Goal: Transaction & Acquisition: Purchase product/service

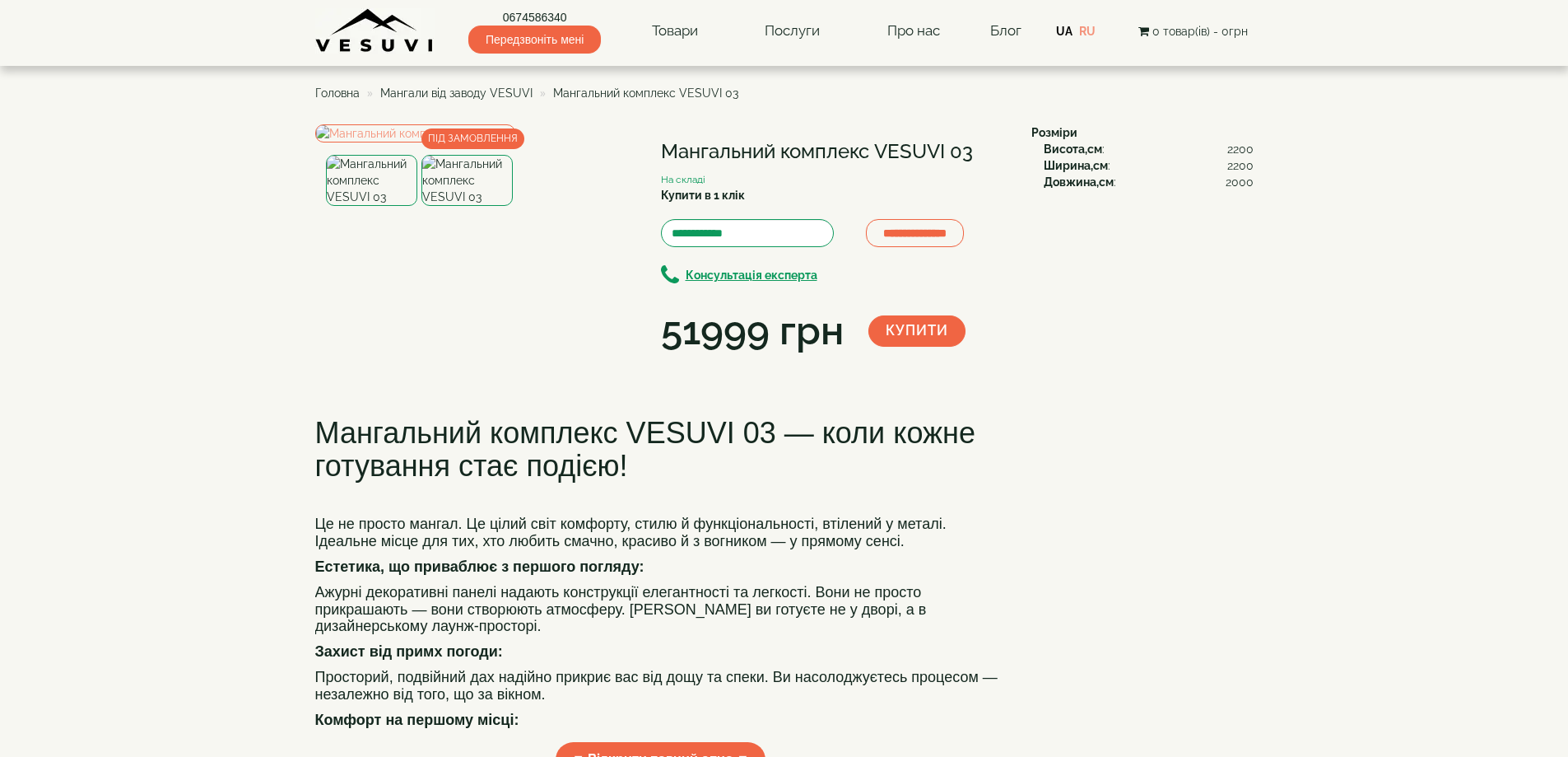
click at [462, 206] on img at bounding box center [467, 180] width 91 height 51
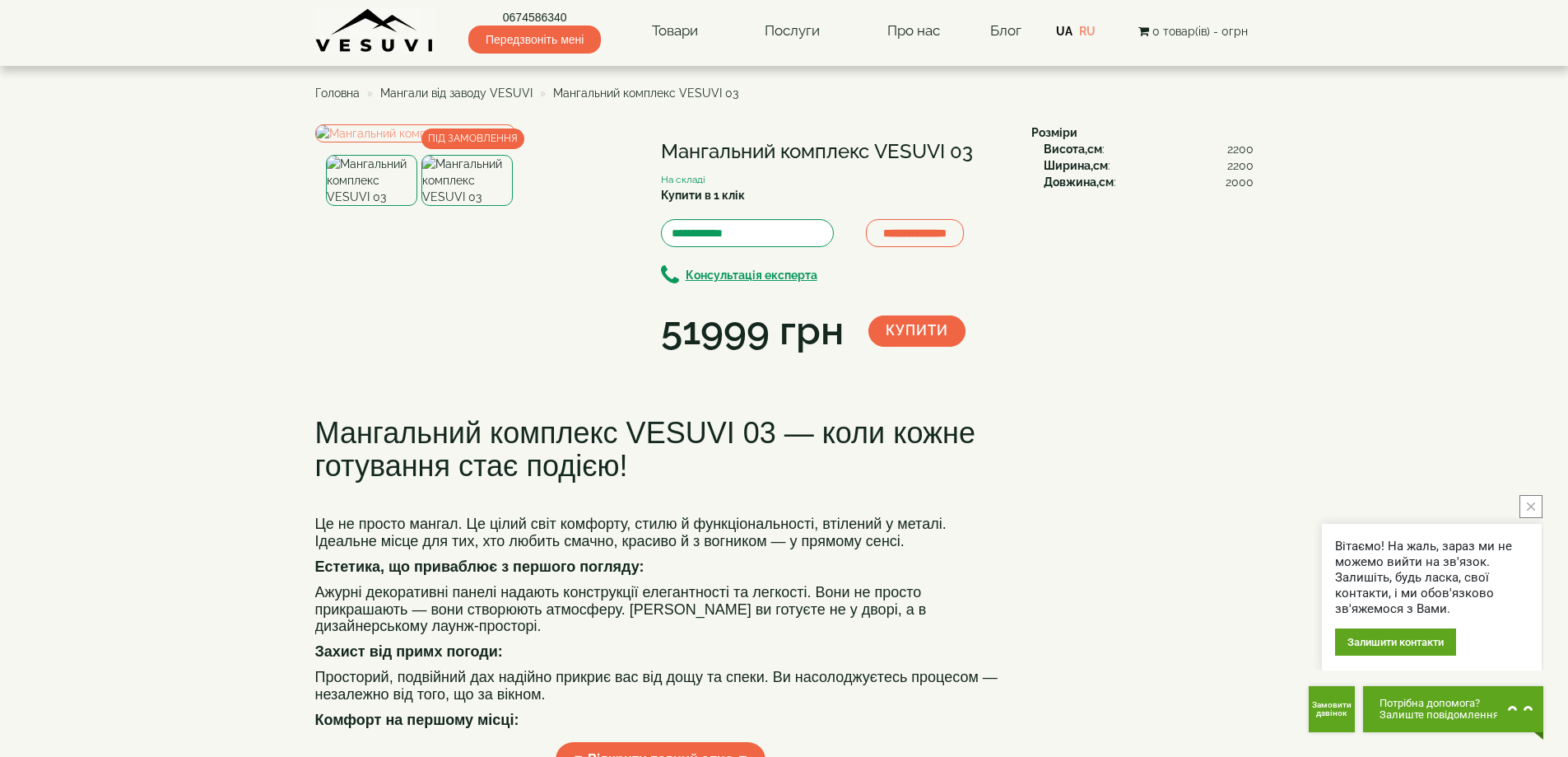
click at [442, 94] on span "Мангали від заводу VESUVI" at bounding box center [456, 92] width 152 height 13
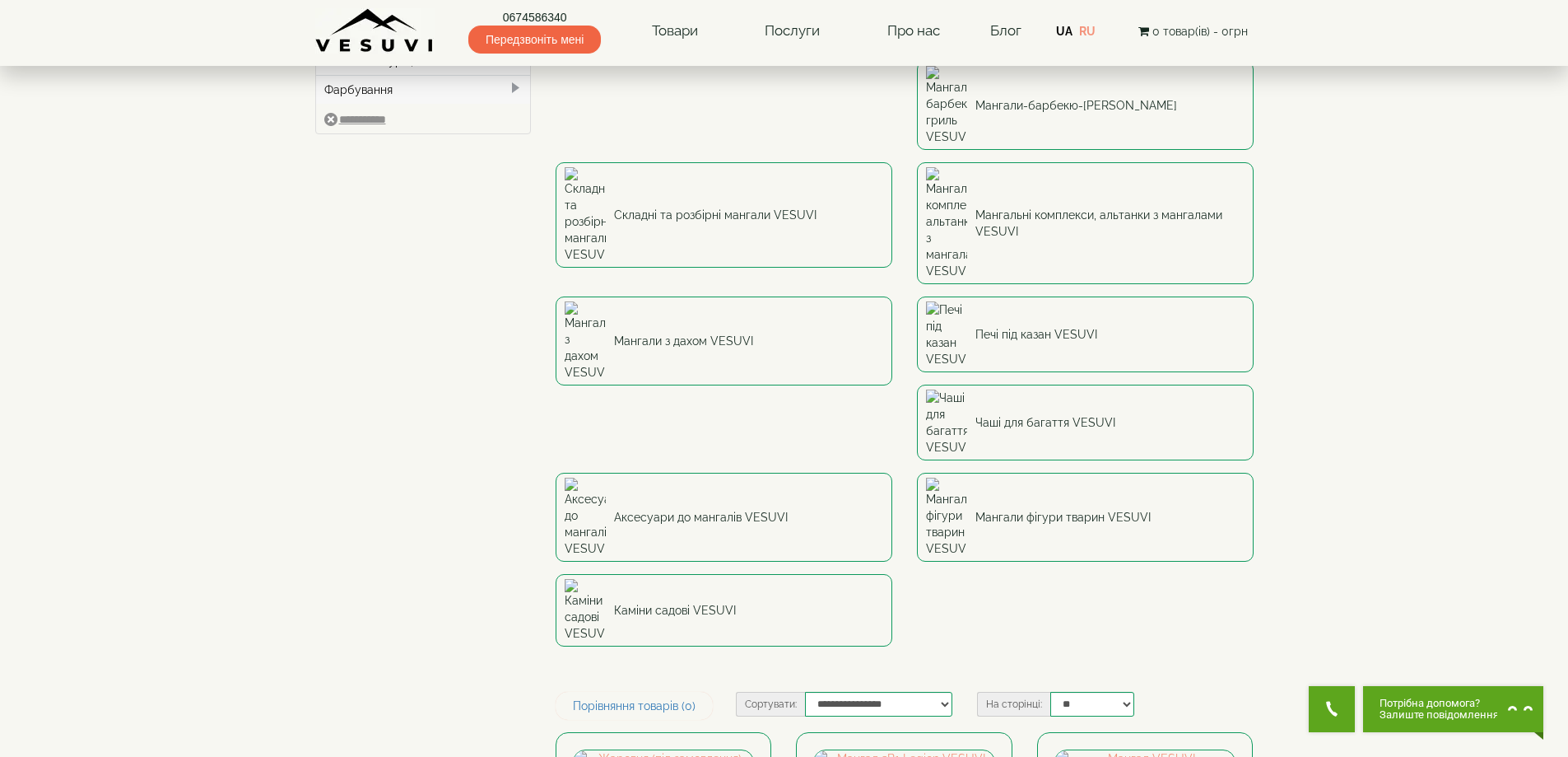
scroll to position [99, 0]
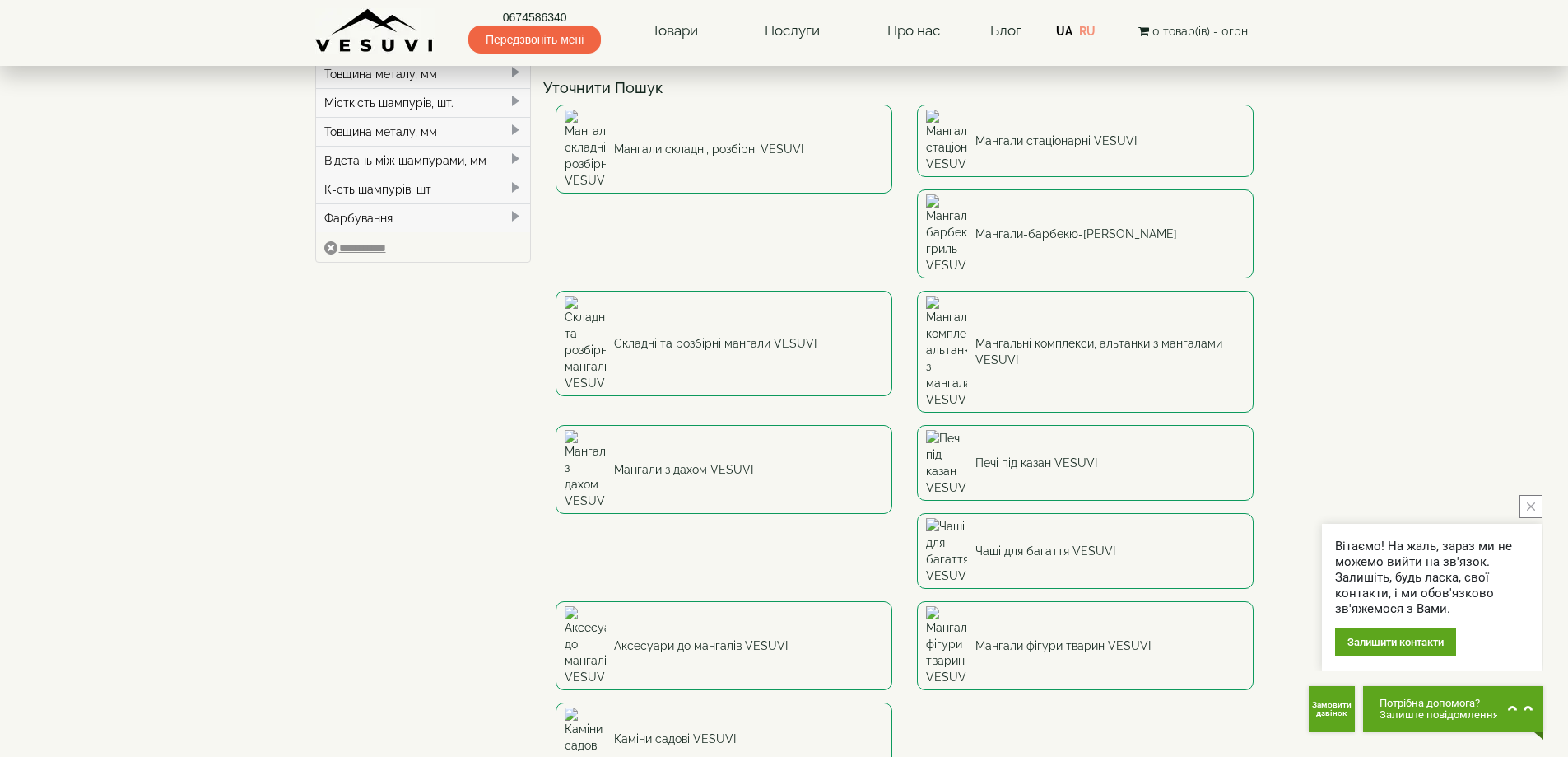
click at [892, 425] on link "Мангали з дахом VESUVI" at bounding box center [724, 469] width 336 height 89
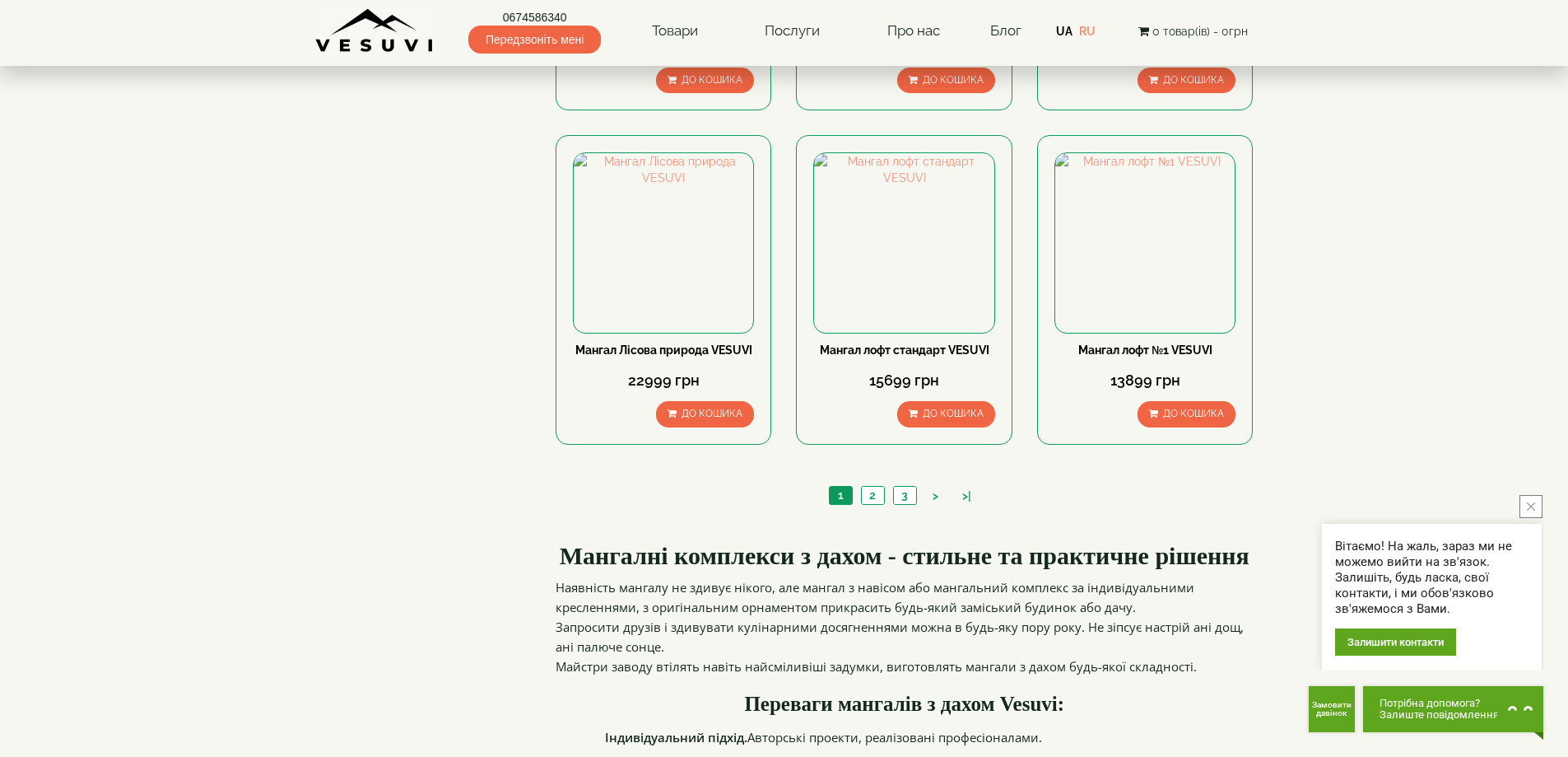
scroll to position [1482, 0]
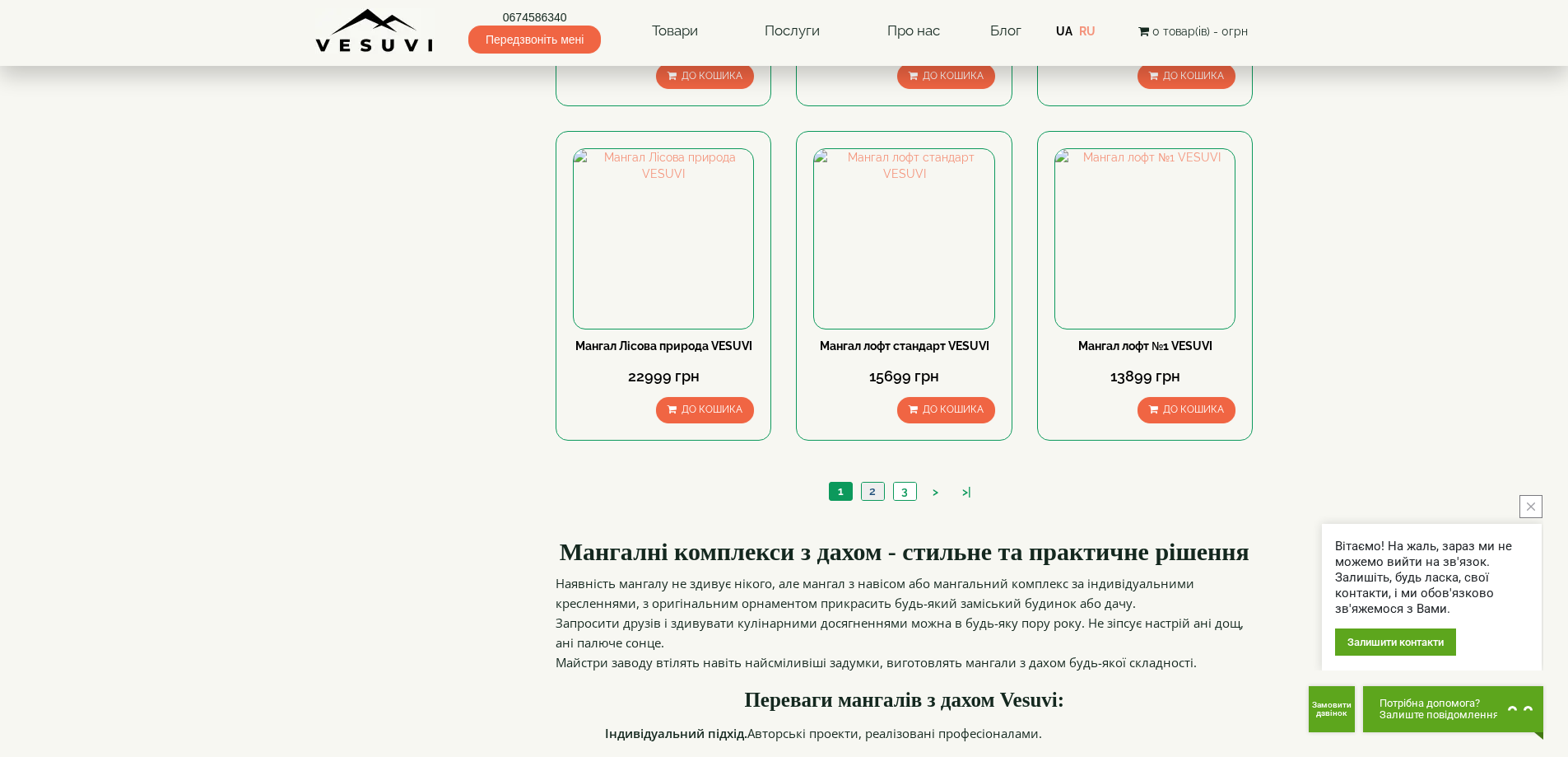
click at [873, 485] on link "2" at bounding box center [872, 491] width 23 height 17
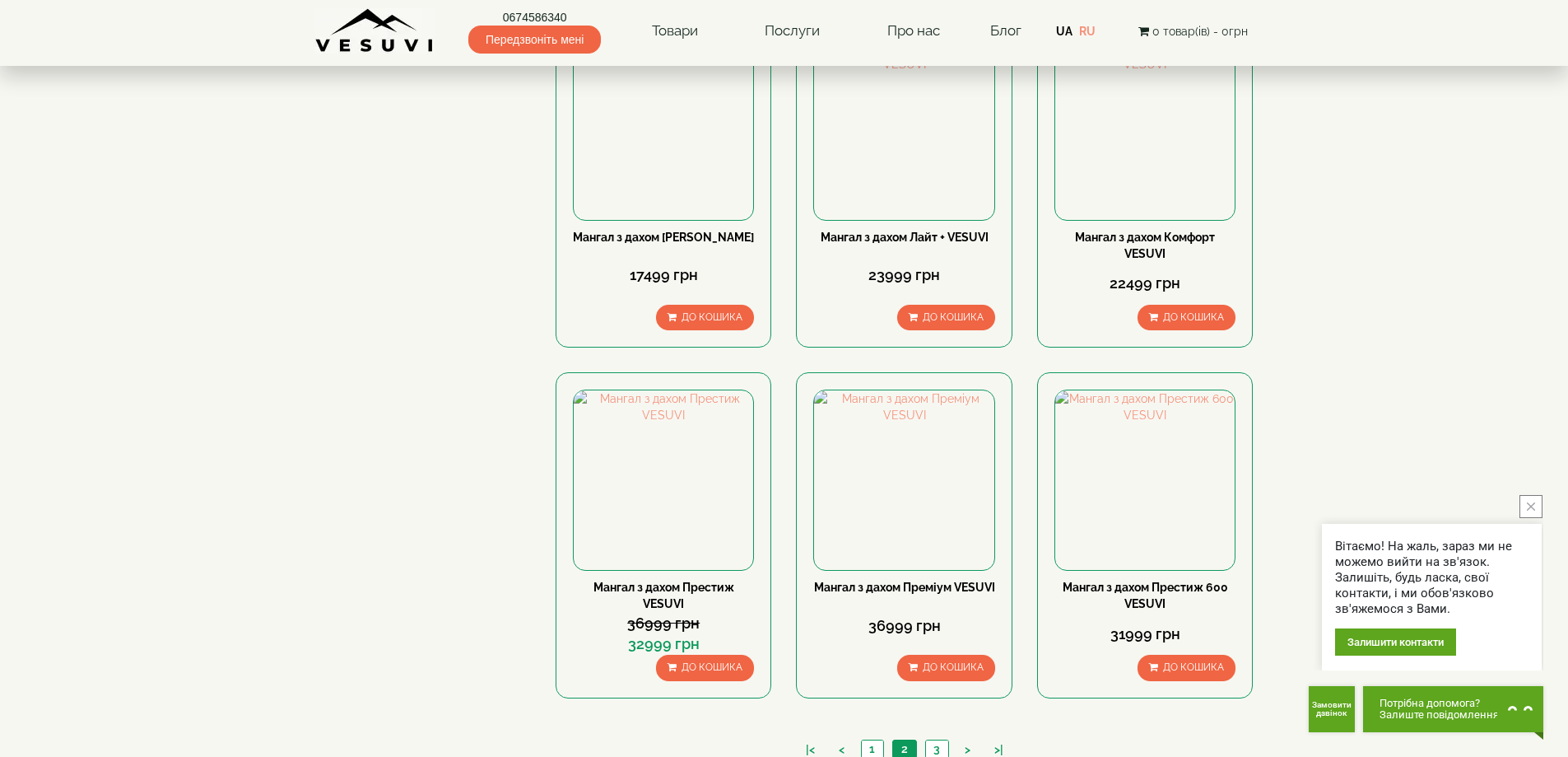
scroll to position [1284, 0]
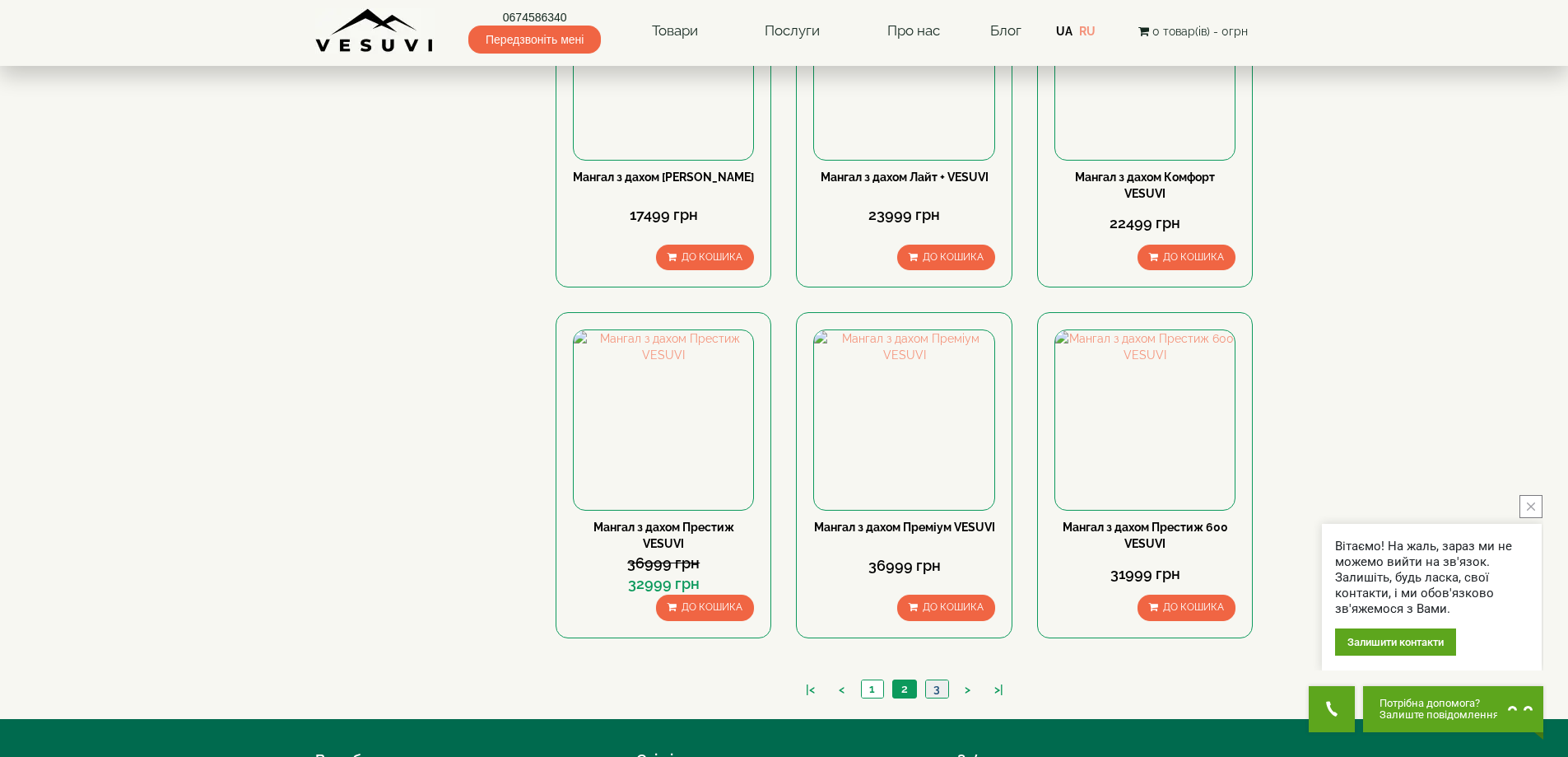
click at [934, 690] on link "3" at bounding box center [936, 688] width 23 height 17
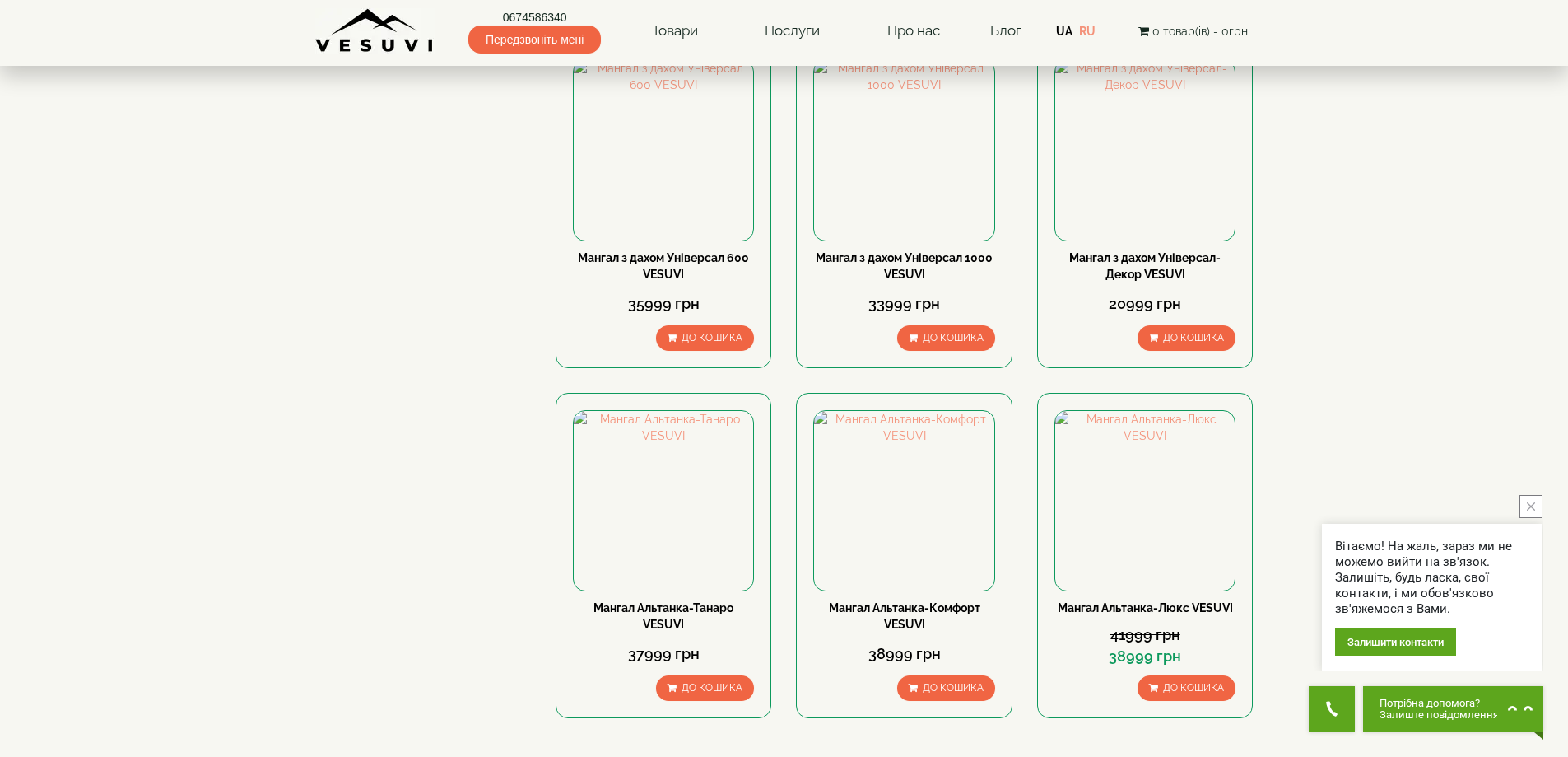
scroll to position [692, 0]
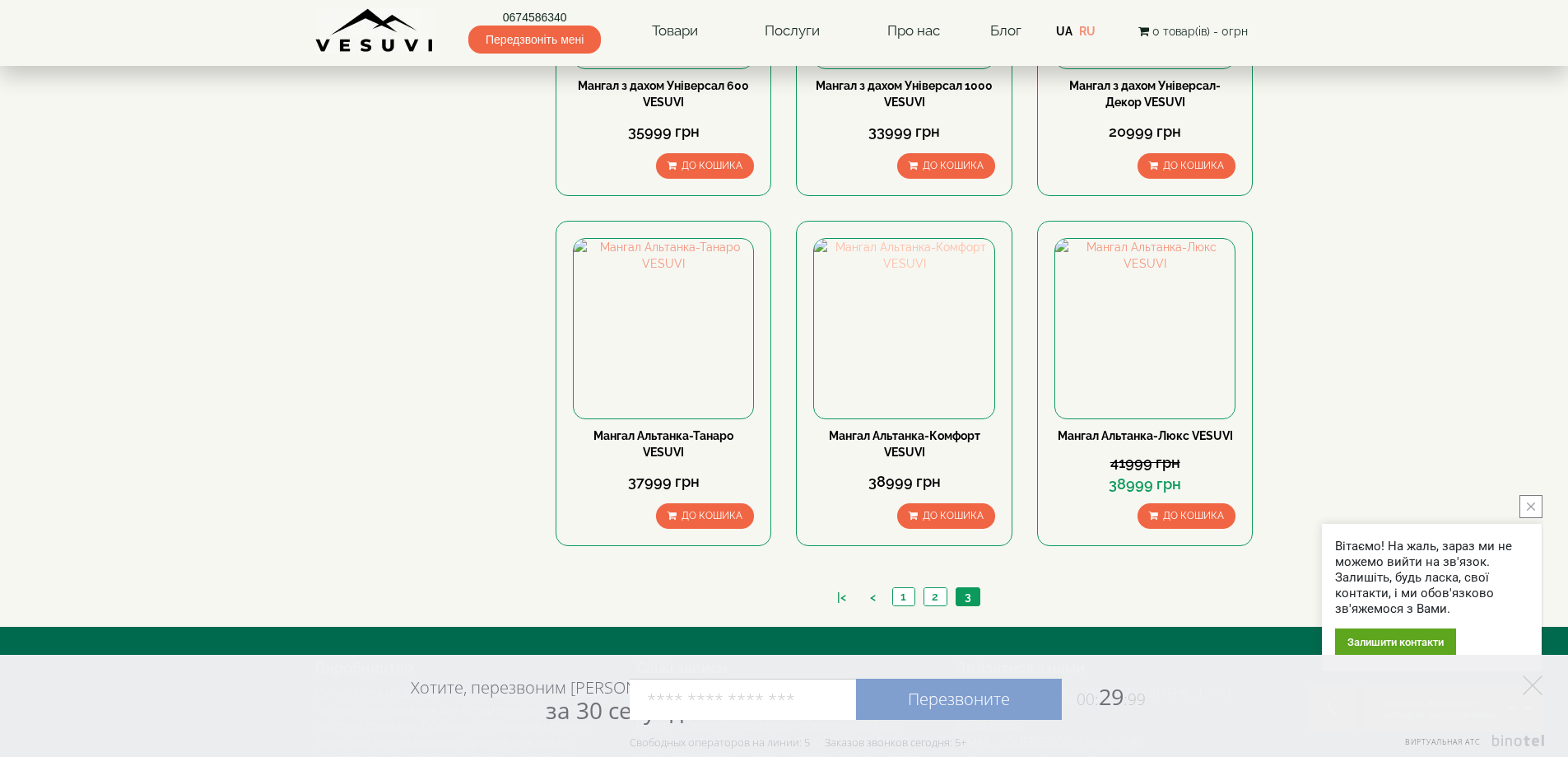
click at [868, 367] on img at bounding box center [903, 328] width 179 height 179
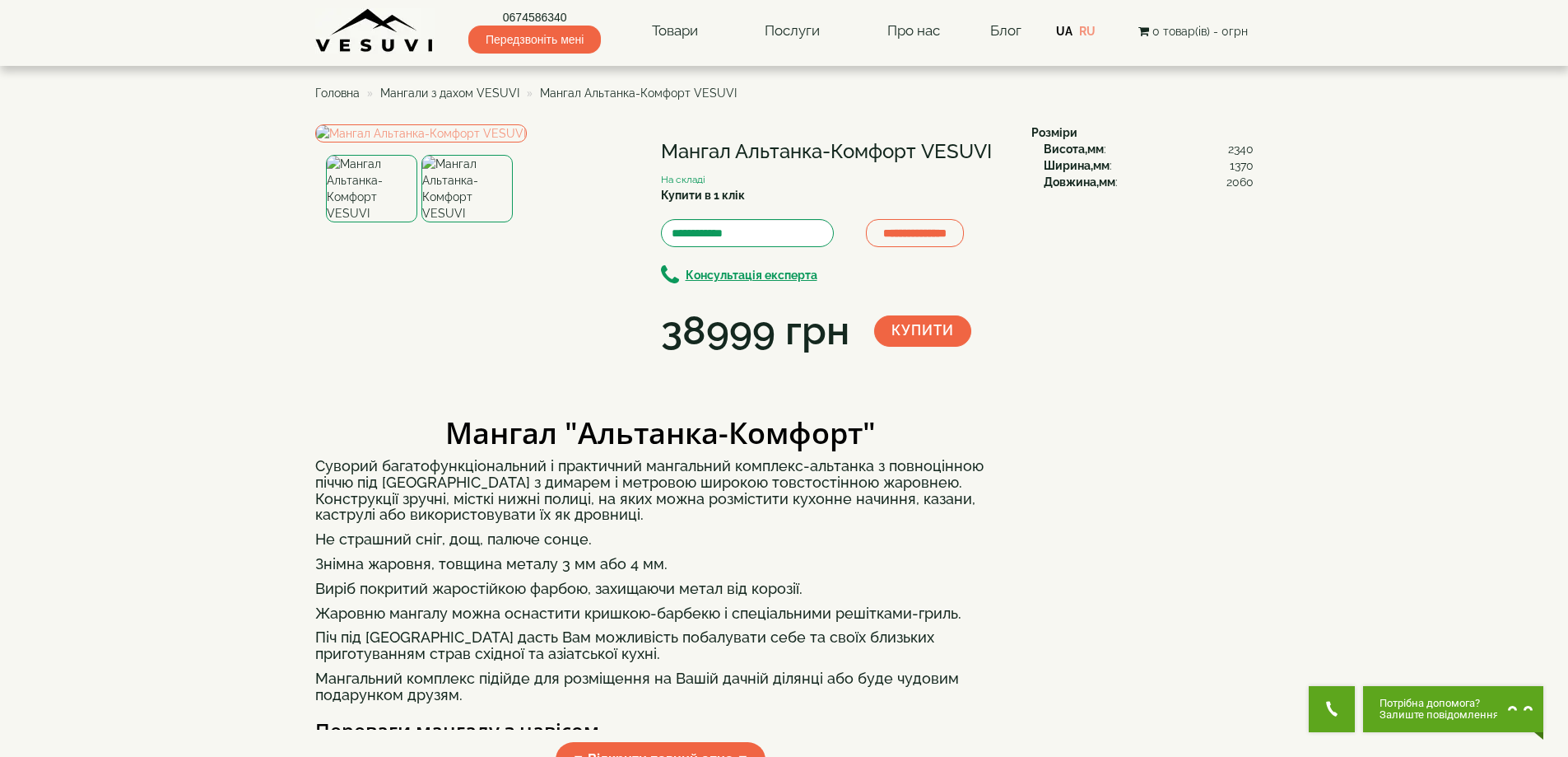
click at [473, 223] on img at bounding box center [467, 188] width 91 height 67
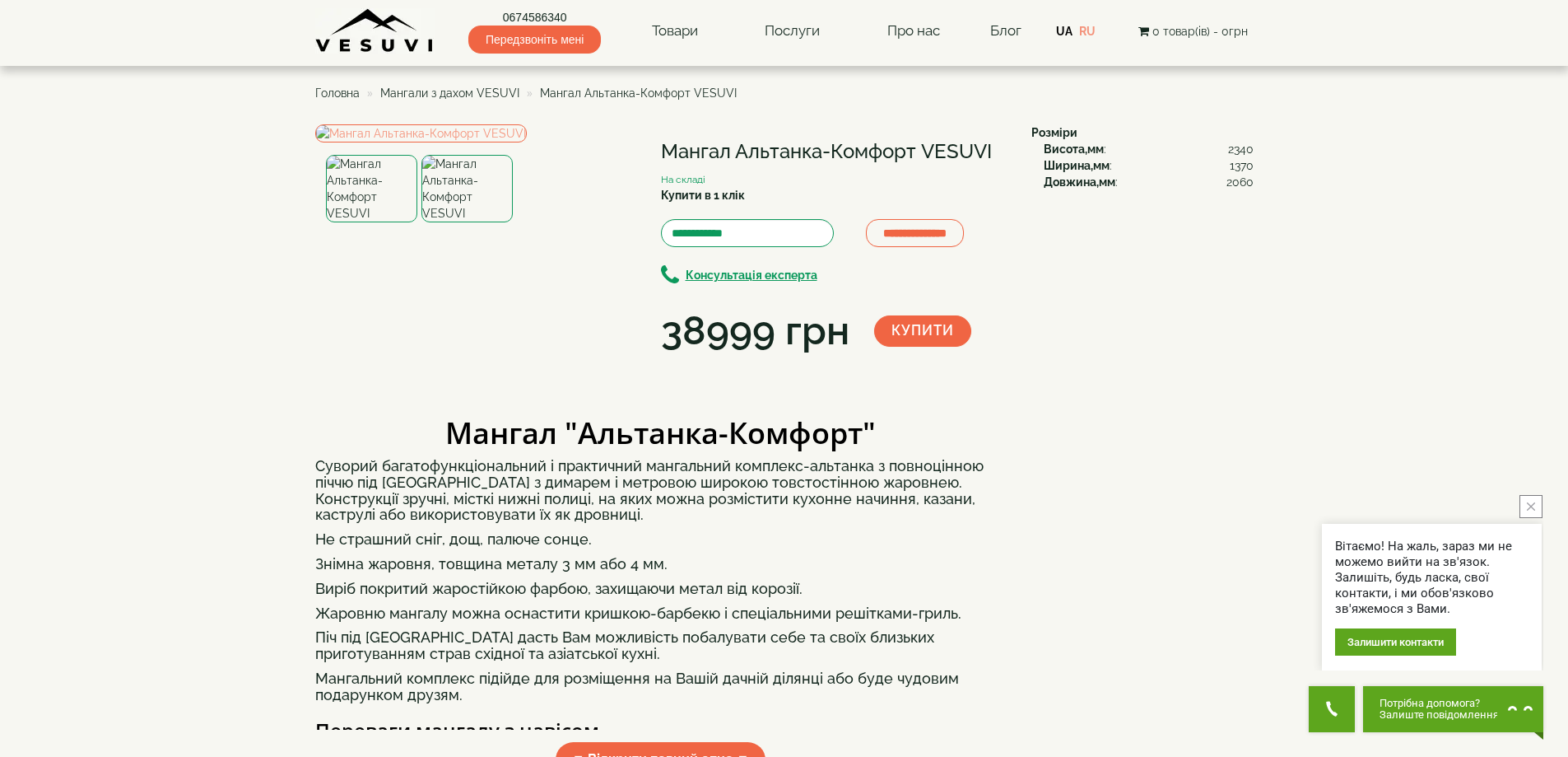
click at [917, 27] on link "Про нас" at bounding box center [913, 31] width 86 height 38
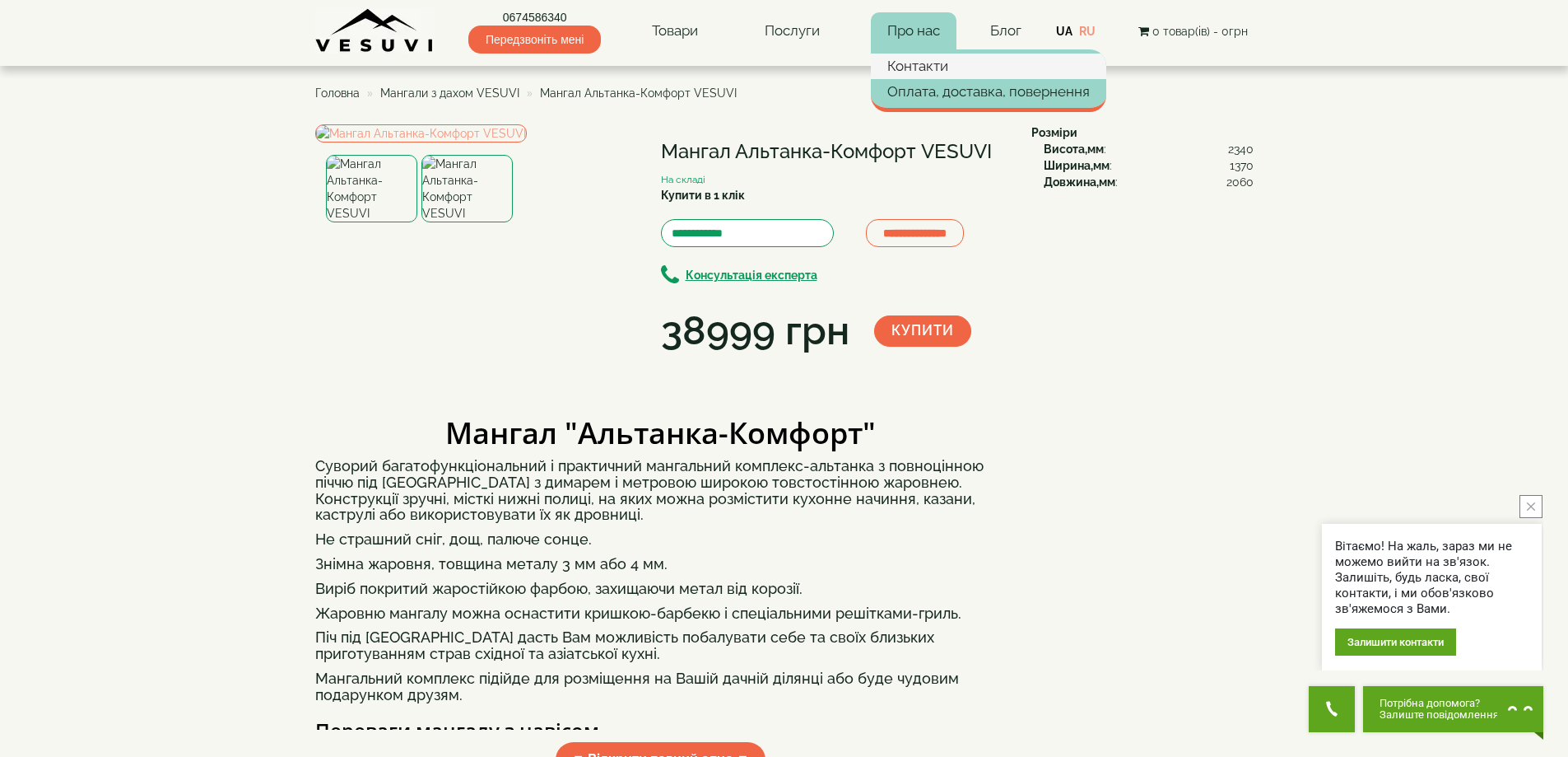
click at [914, 68] on link "Контакти" at bounding box center [988, 65] width 235 height 25
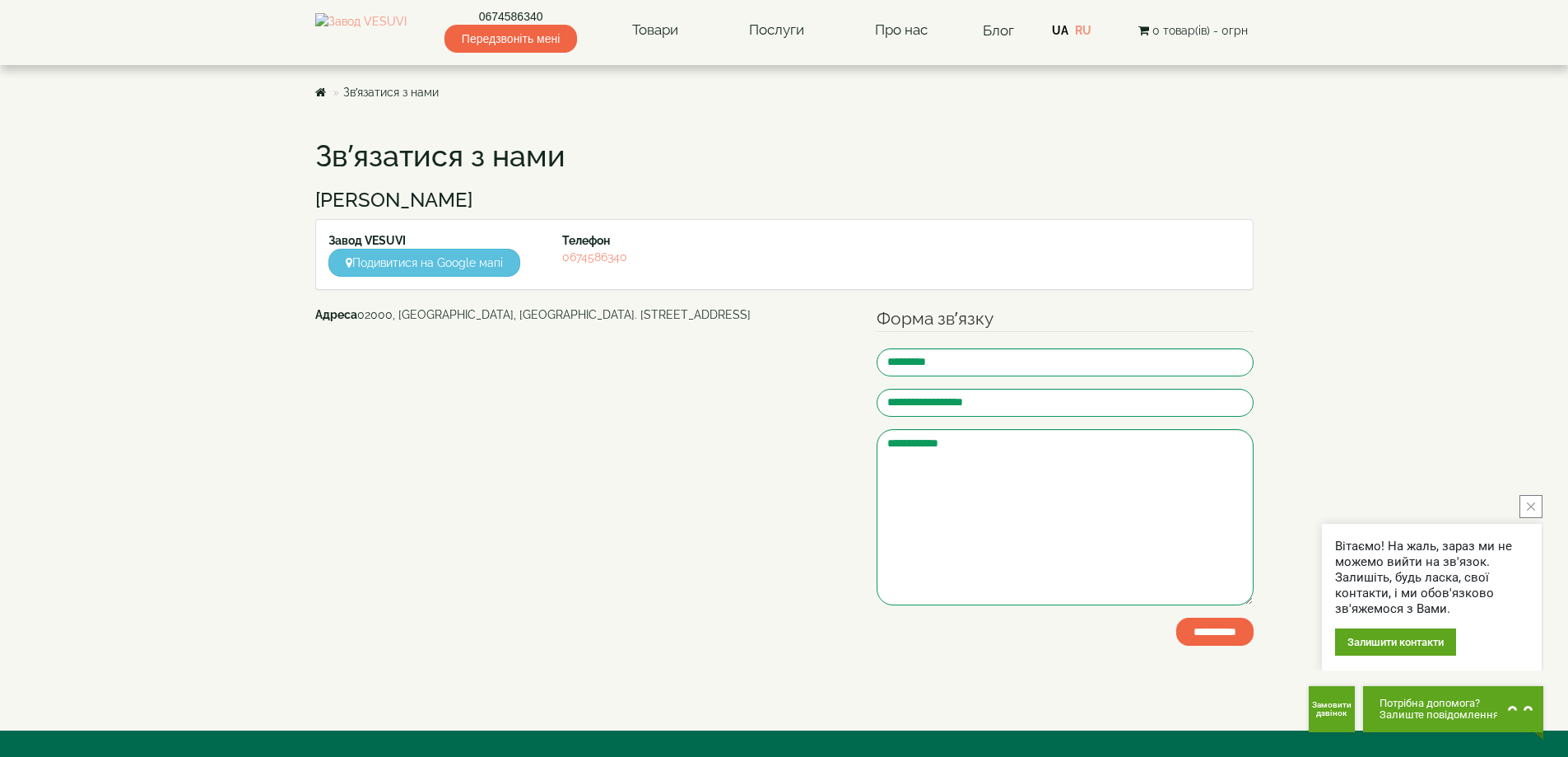
click at [0, 0] on link "Оплата, доставка, повернення" at bounding box center [0, 0] width 0 height 0
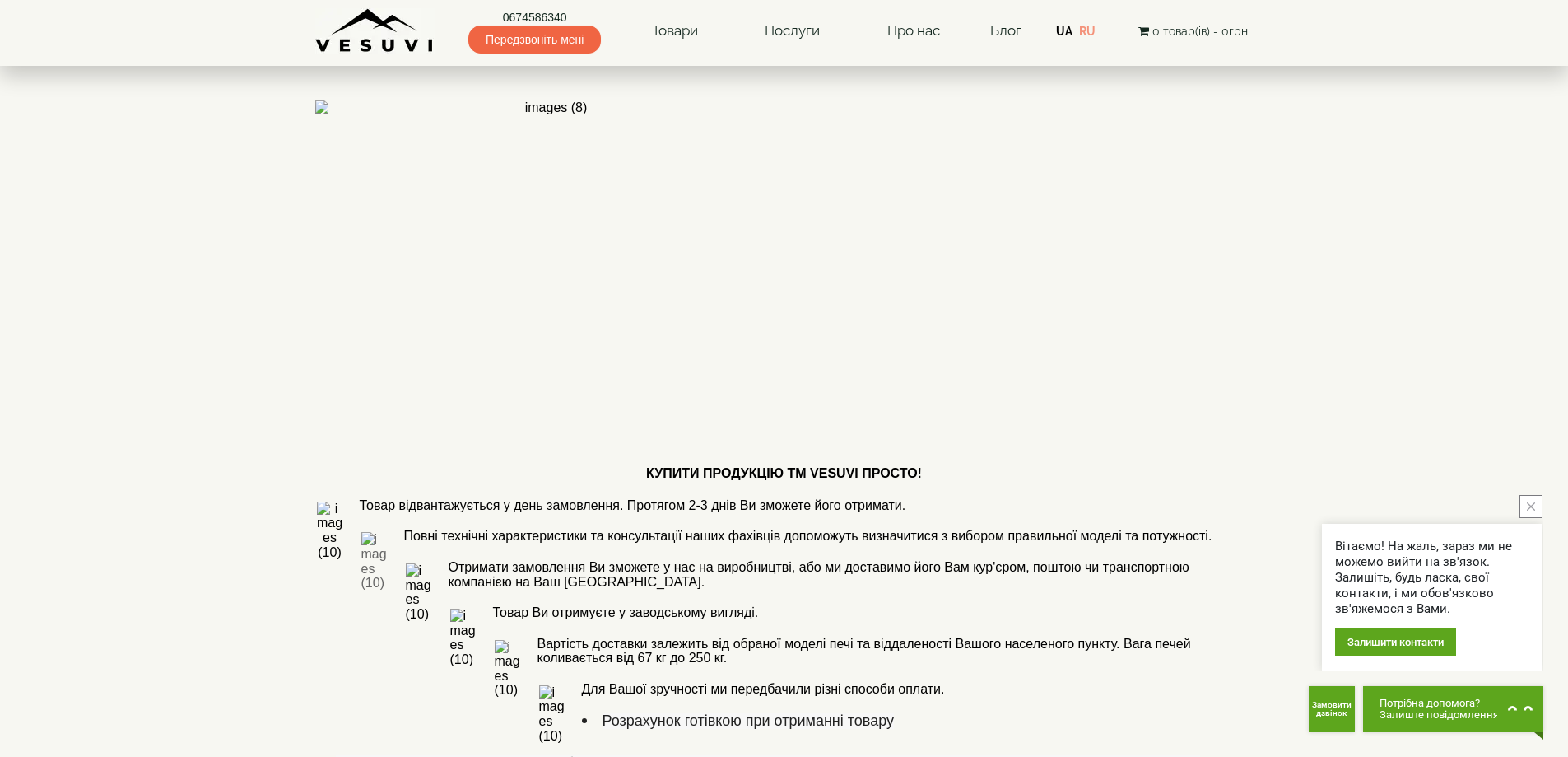
scroll to position [494, 0]
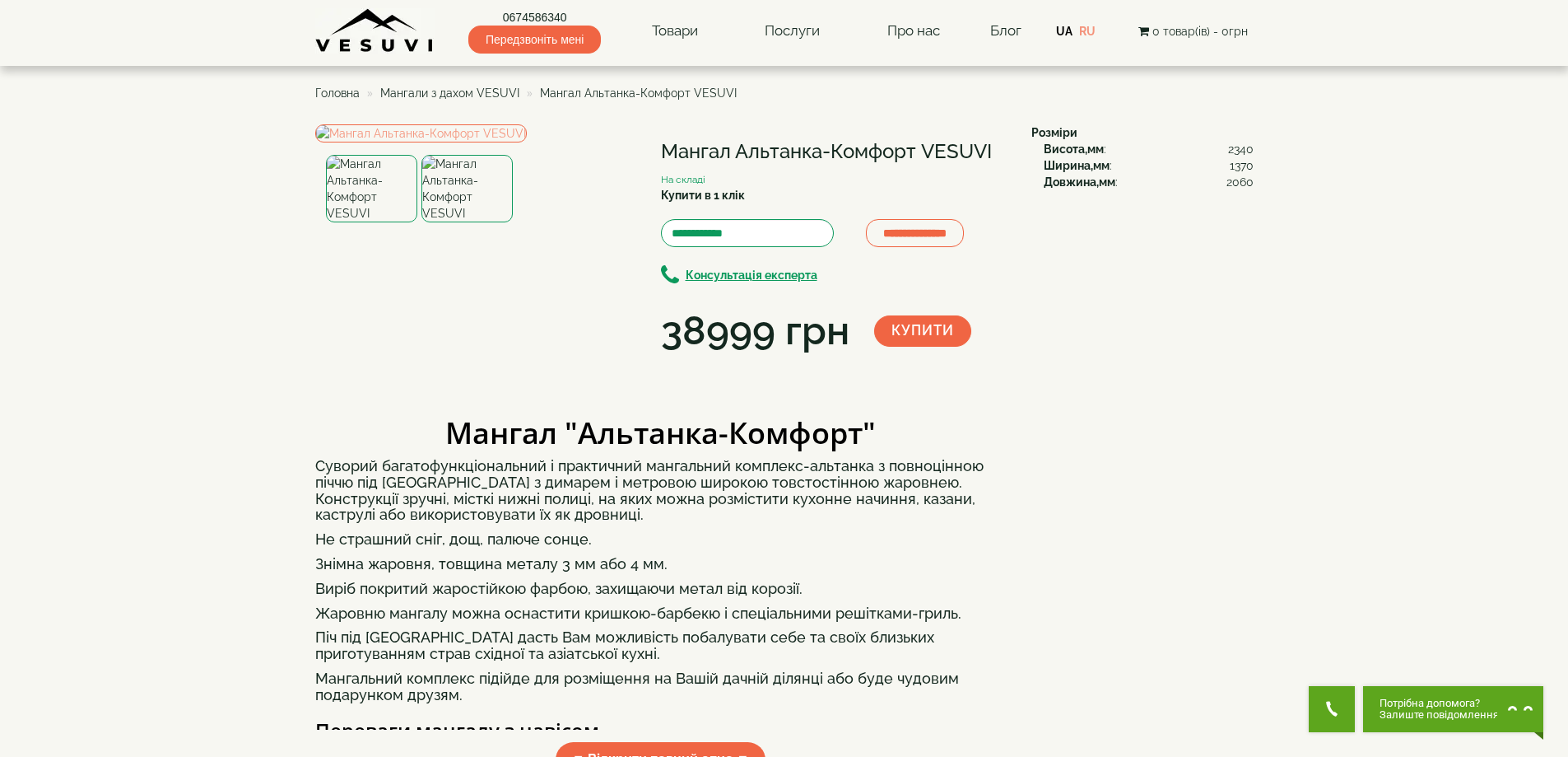
click at [449, 223] on img at bounding box center [467, 188] width 91 height 67
